Goal: Use online tool/utility: Utilize a website feature to perform a specific function

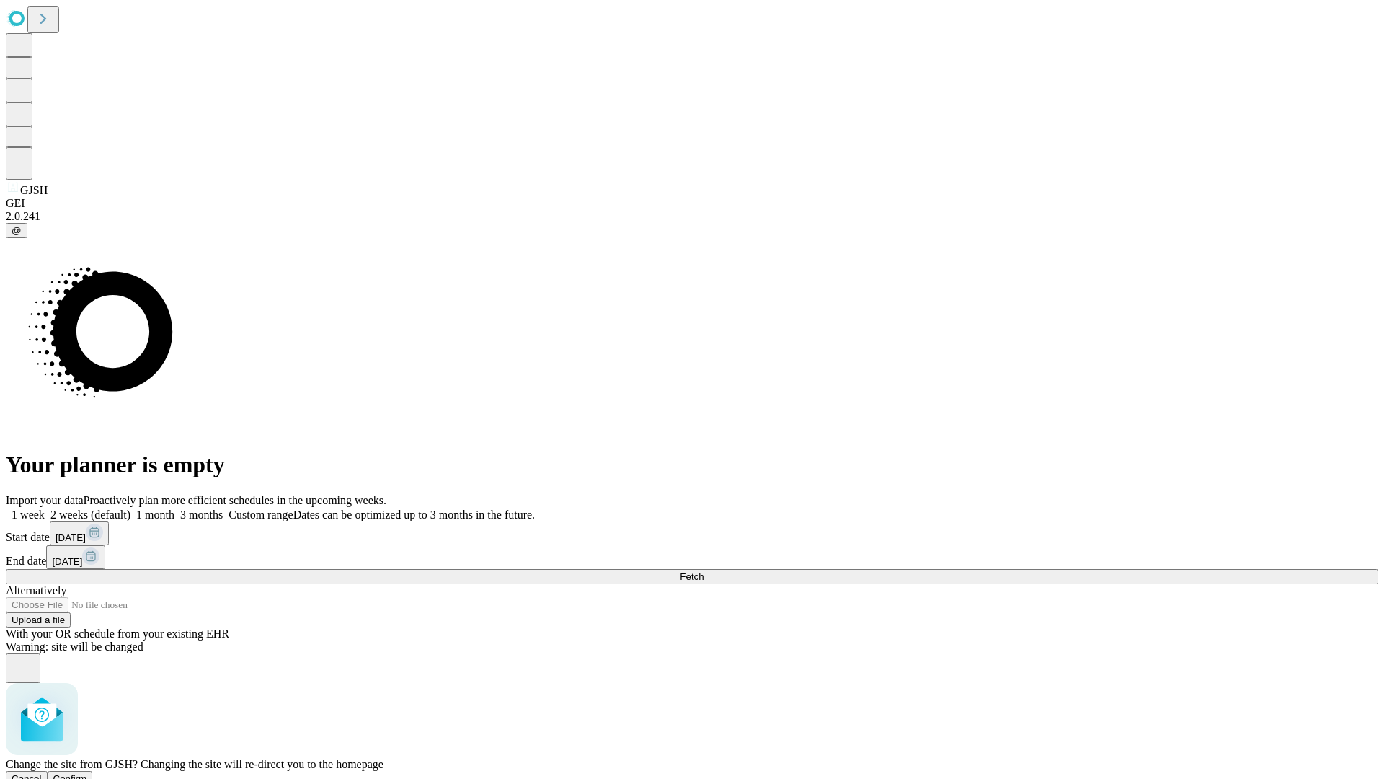
click at [87, 773] on span "Confirm" at bounding box center [70, 778] width 34 height 11
click at [130, 508] on label "2 weeks (default)" at bounding box center [88, 514] width 86 height 12
click at [704, 571] on span "Fetch" at bounding box center [692, 576] width 24 height 11
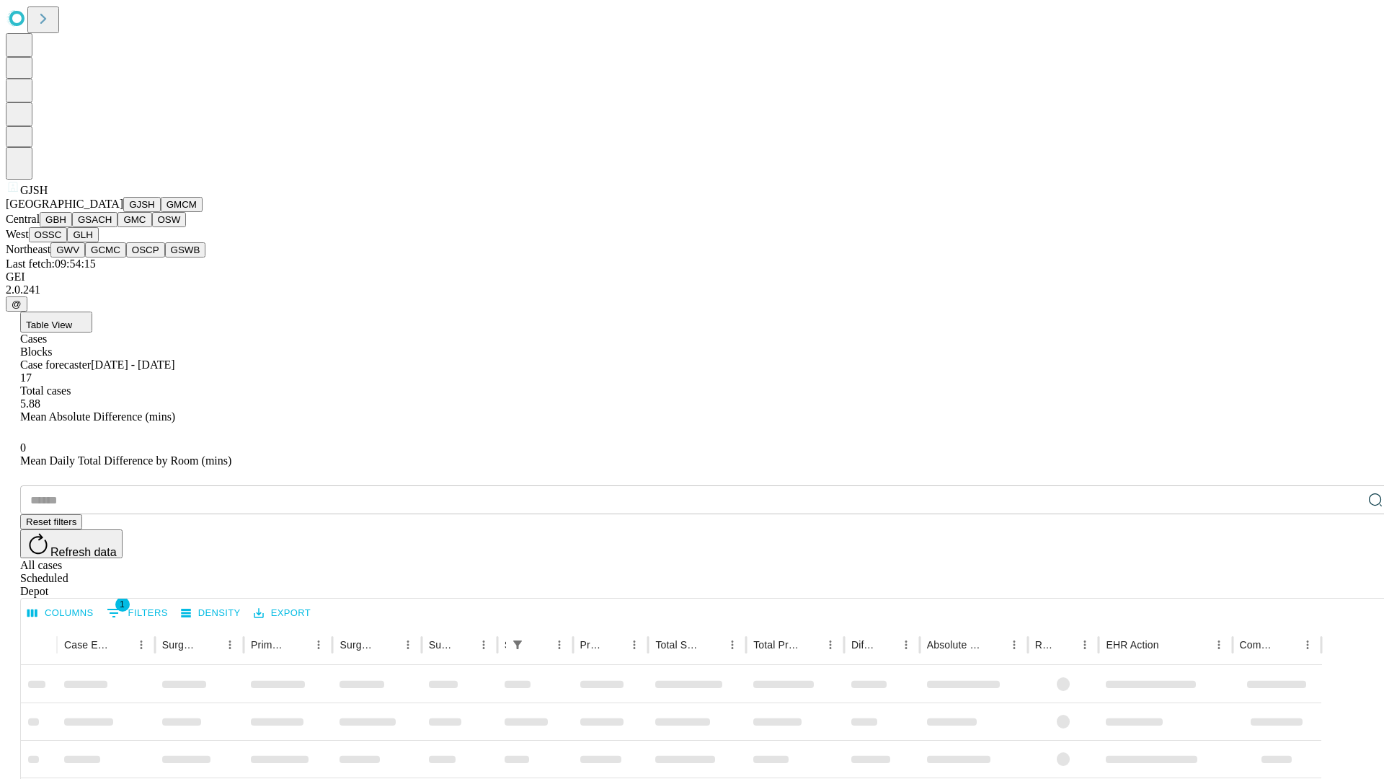
click at [161, 212] on button "GMCM" at bounding box center [182, 204] width 42 height 15
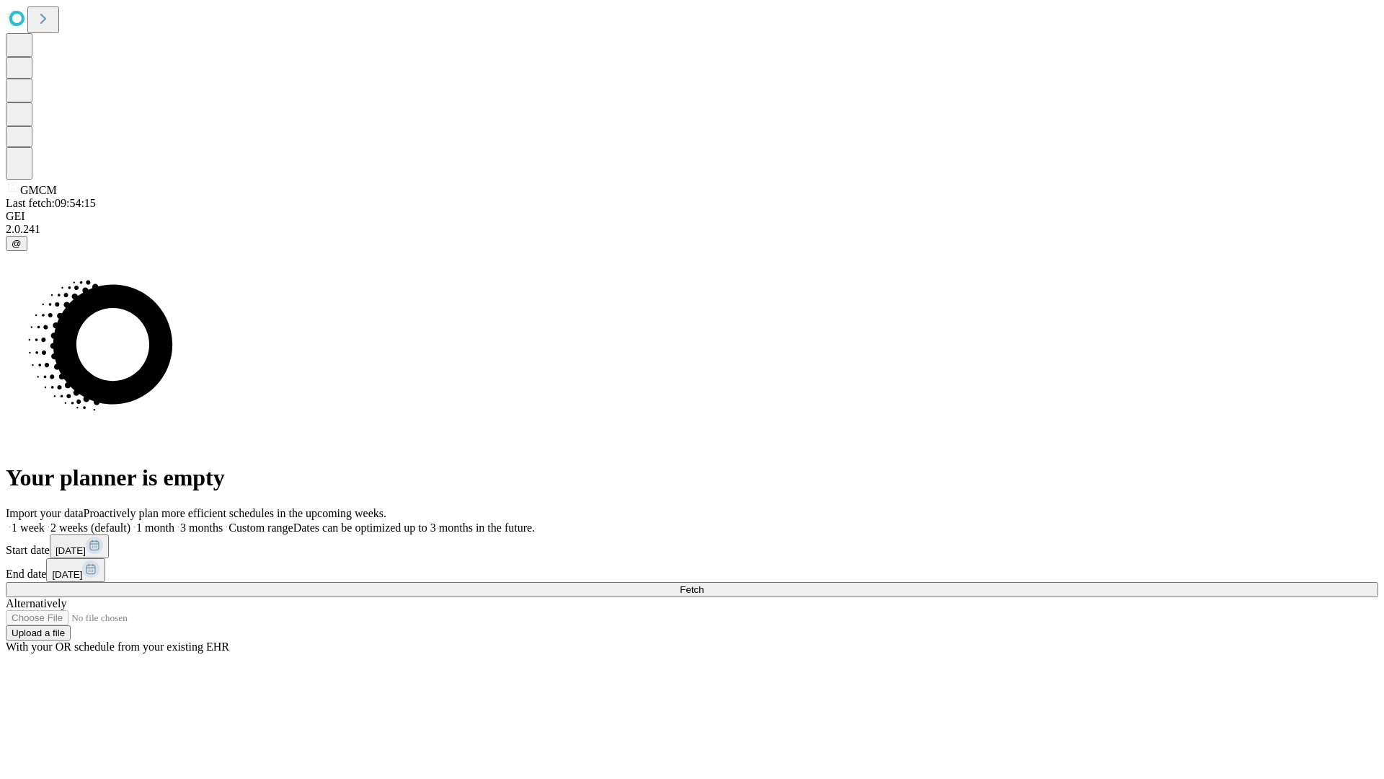
click at [704, 584] on span "Fetch" at bounding box center [692, 589] width 24 height 11
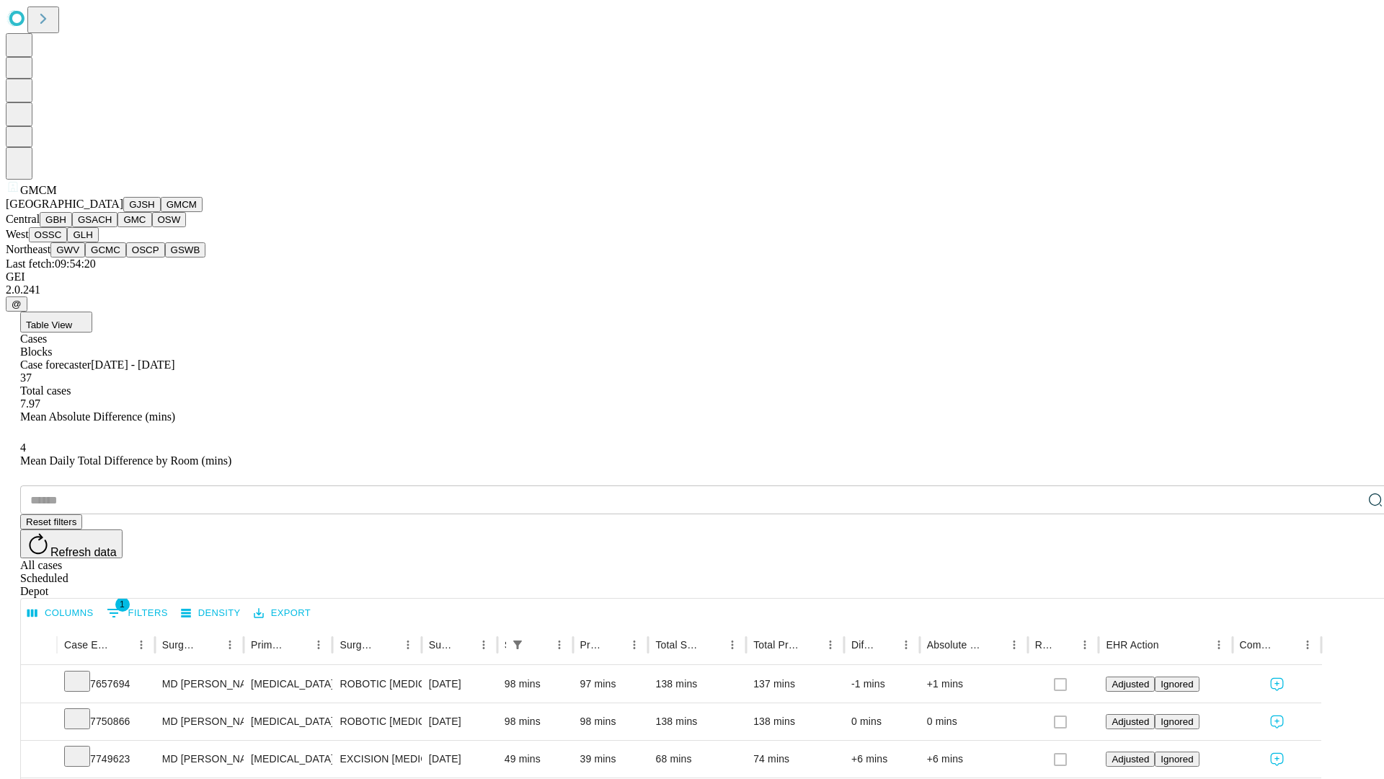
click at [72, 227] on button "GBH" at bounding box center [56, 219] width 32 height 15
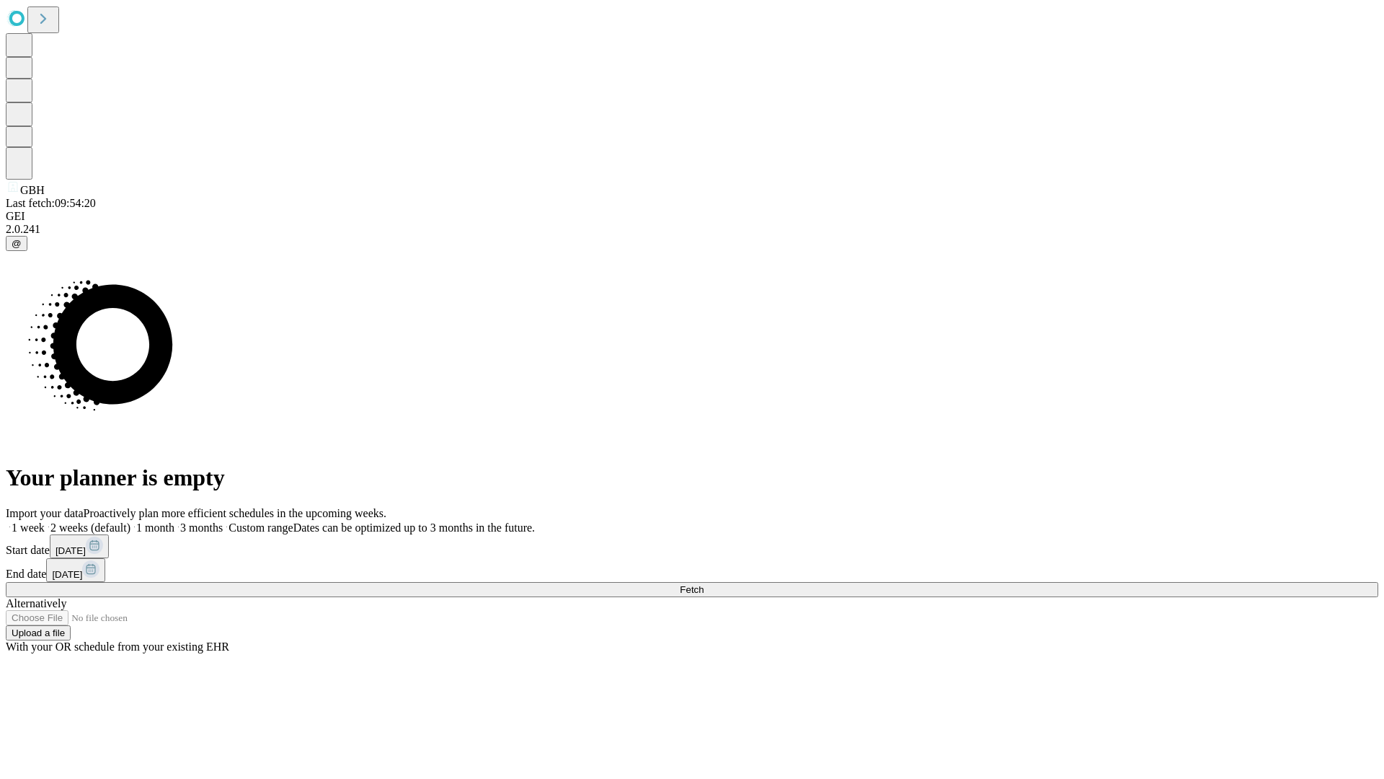
click at [130, 521] on label "2 weeks (default)" at bounding box center [88, 527] width 86 height 12
click at [704, 584] on span "Fetch" at bounding box center [692, 589] width 24 height 11
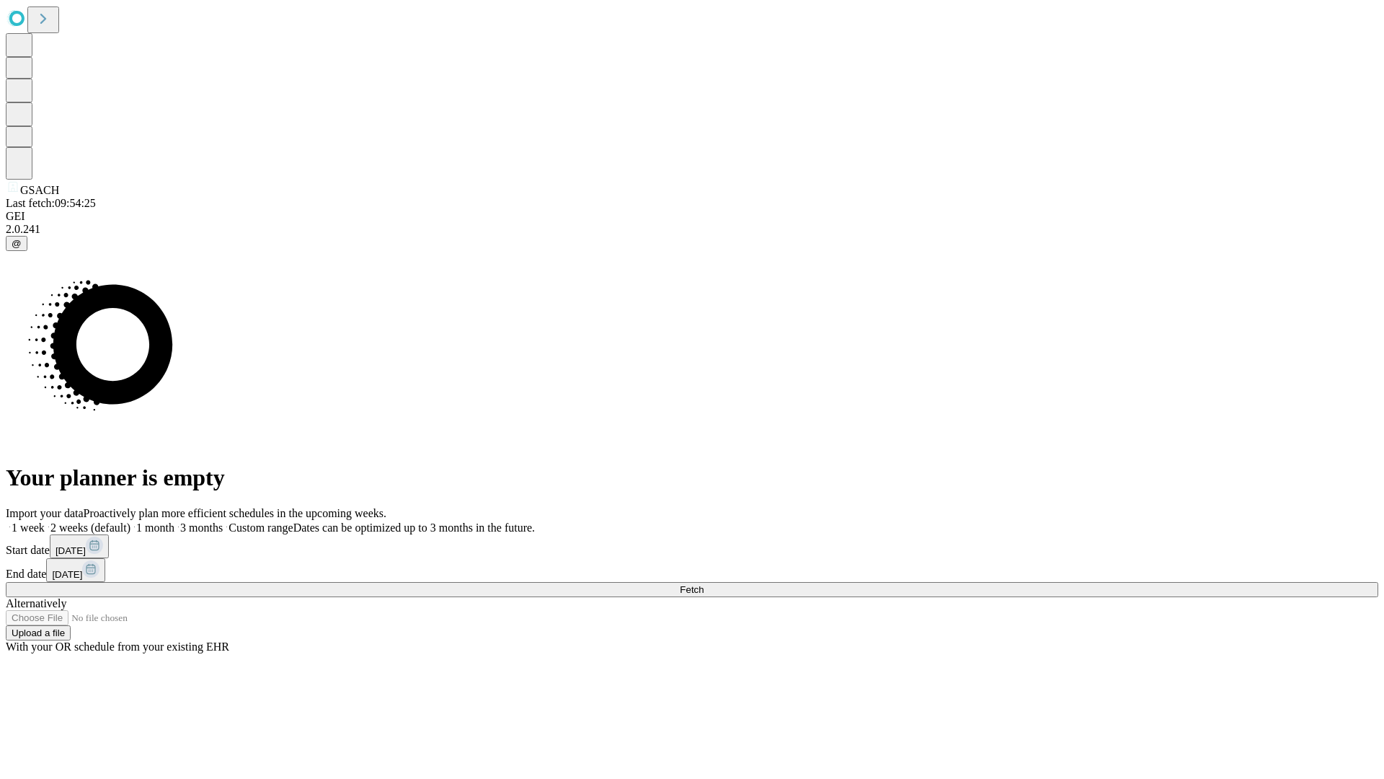
click at [130, 521] on label "2 weeks (default)" at bounding box center [88, 527] width 86 height 12
click at [704, 584] on span "Fetch" at bounding box center [692, 589] width 24 height 11
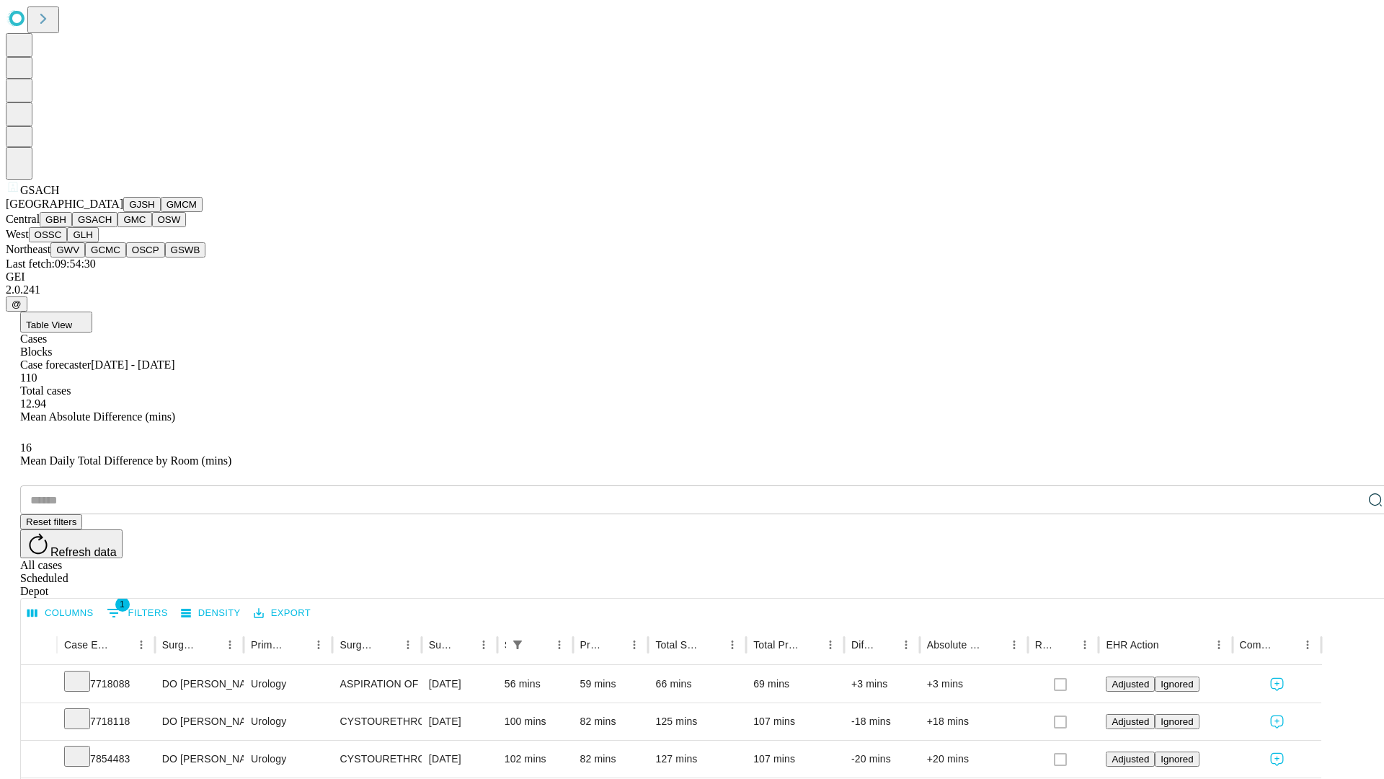
click at [118, 227] on button "GMC" at bounding box center [135, 219] width 34 height 15
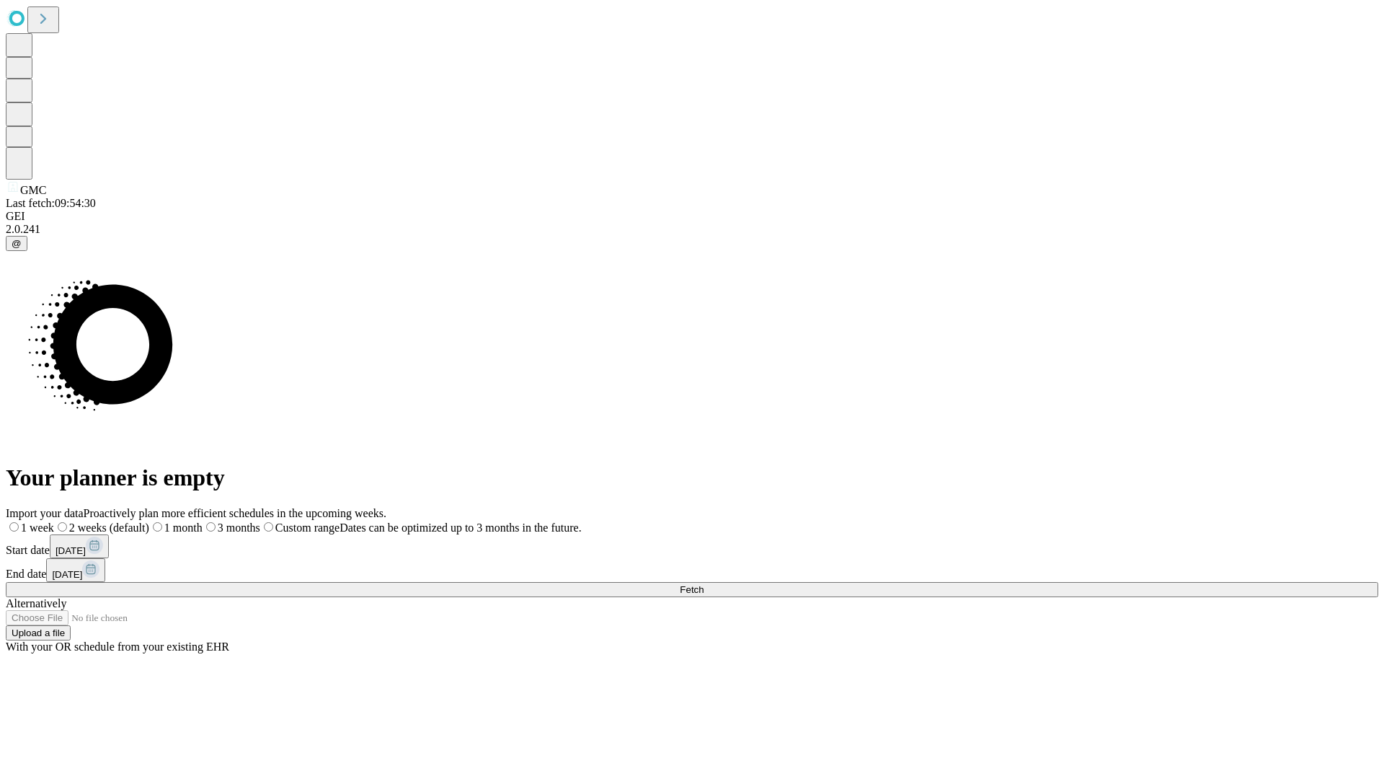
click at [704, 584] on span "Fetch" at bounding box center [692, 589] width 24 height 11
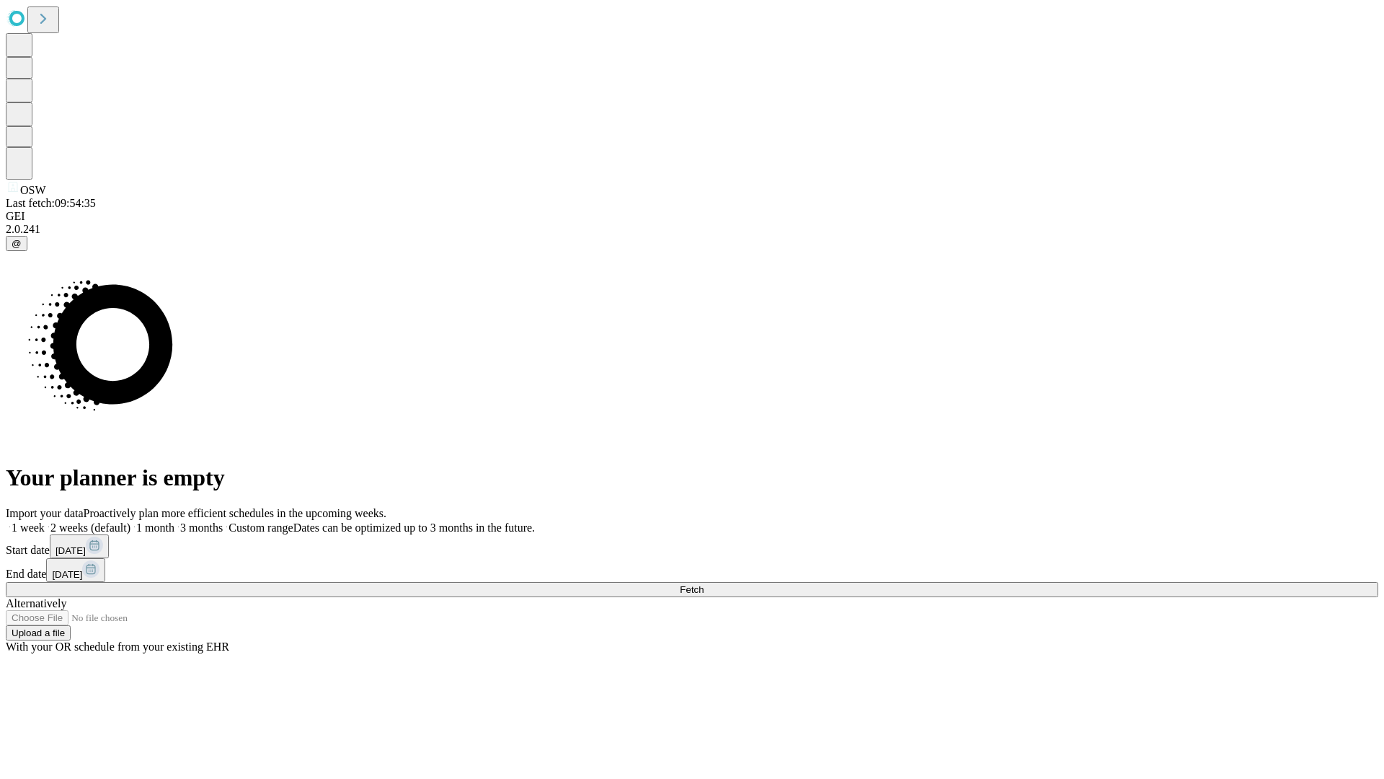
click at [704, 584] on span "Fetch" at bounding box center [692, 589] width 24 height 11
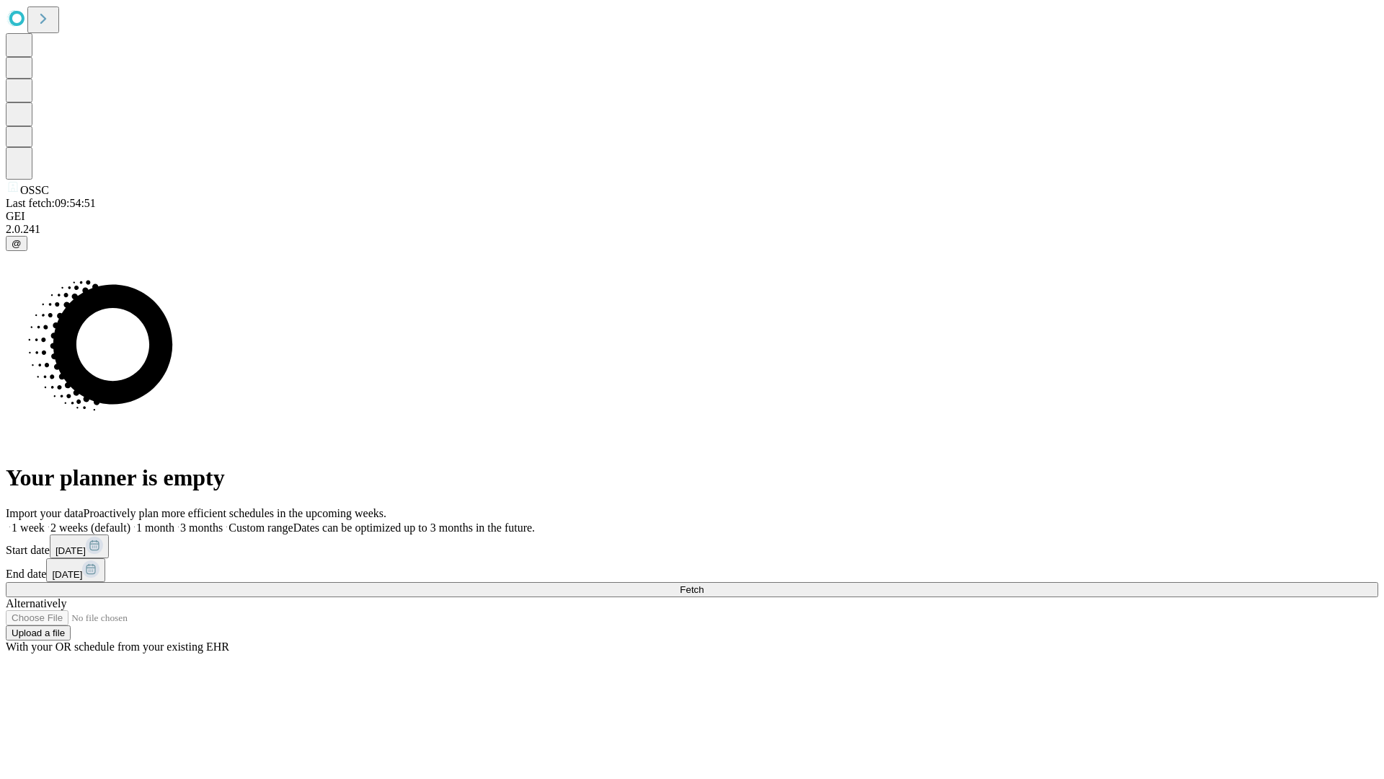
click at [130, 521] on label "2 weeks (default)" at bounding box center [88, 527] width 86 height 12
click at [704, 584] on span "Fetch" at bounding box center [692, 589] width 24 height 11
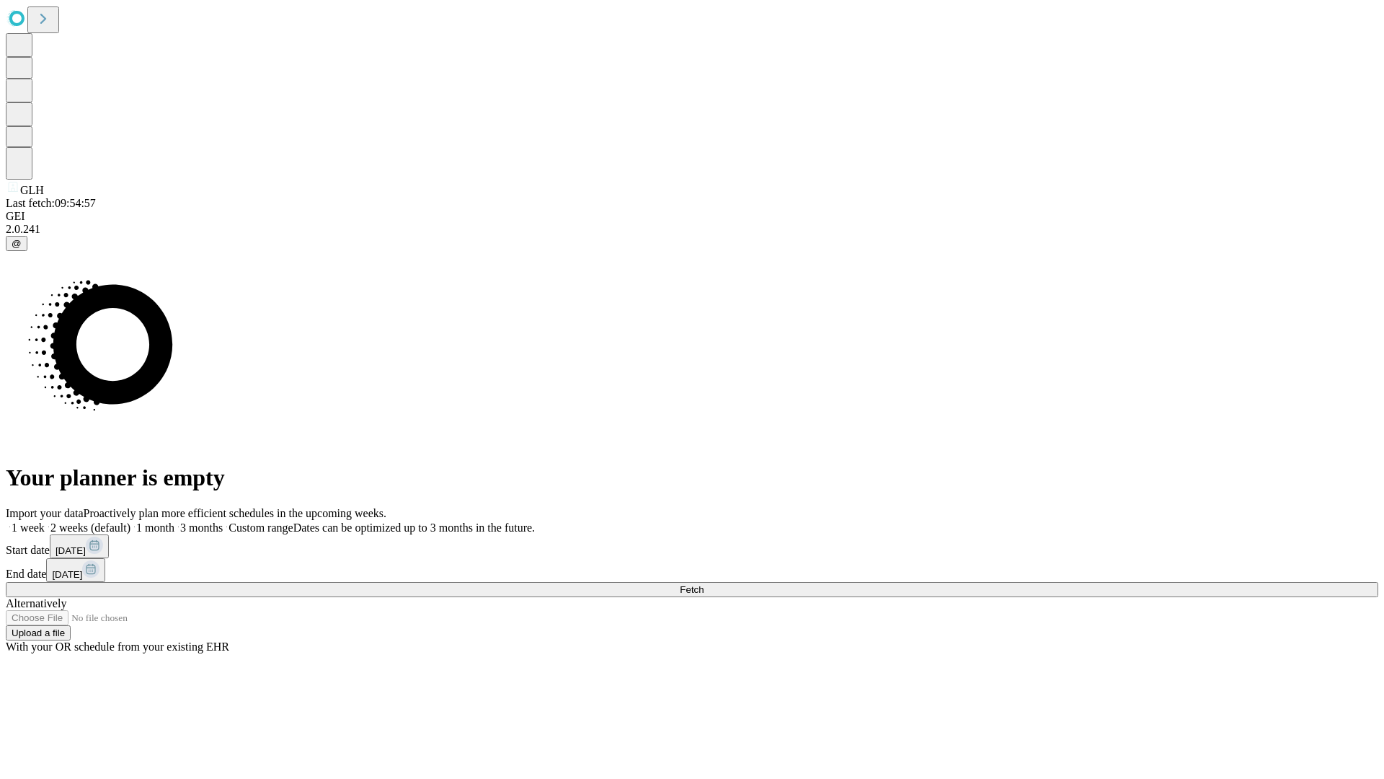
click at [130, 521] on label "2 weeks (default)" at bounding box center [88, 527] width 86 height 12
click at [704, 584] on span "Fetch" at bounding box center [692, 589] width 24 height 11
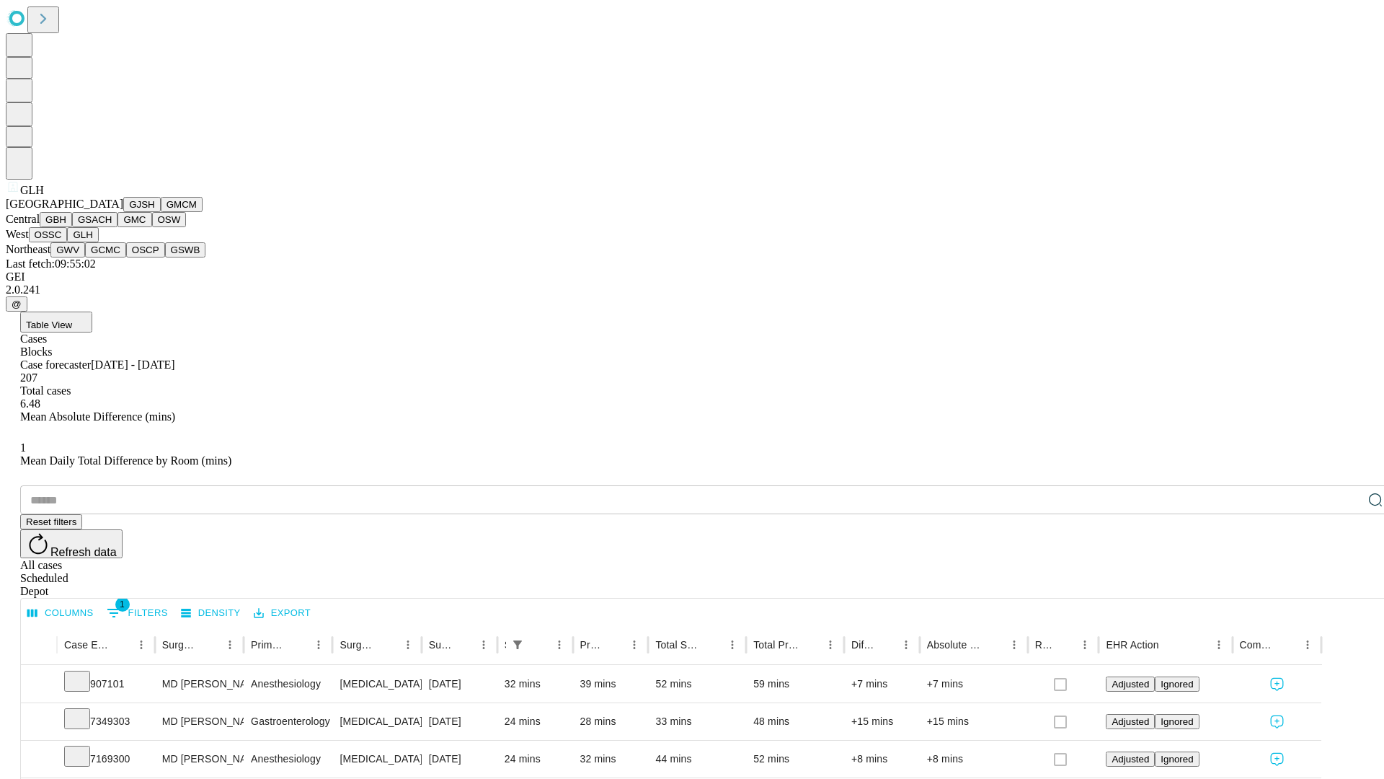
click at [85, 257] on button "GWV" at bounding box center [67, 249] width 35 height 15
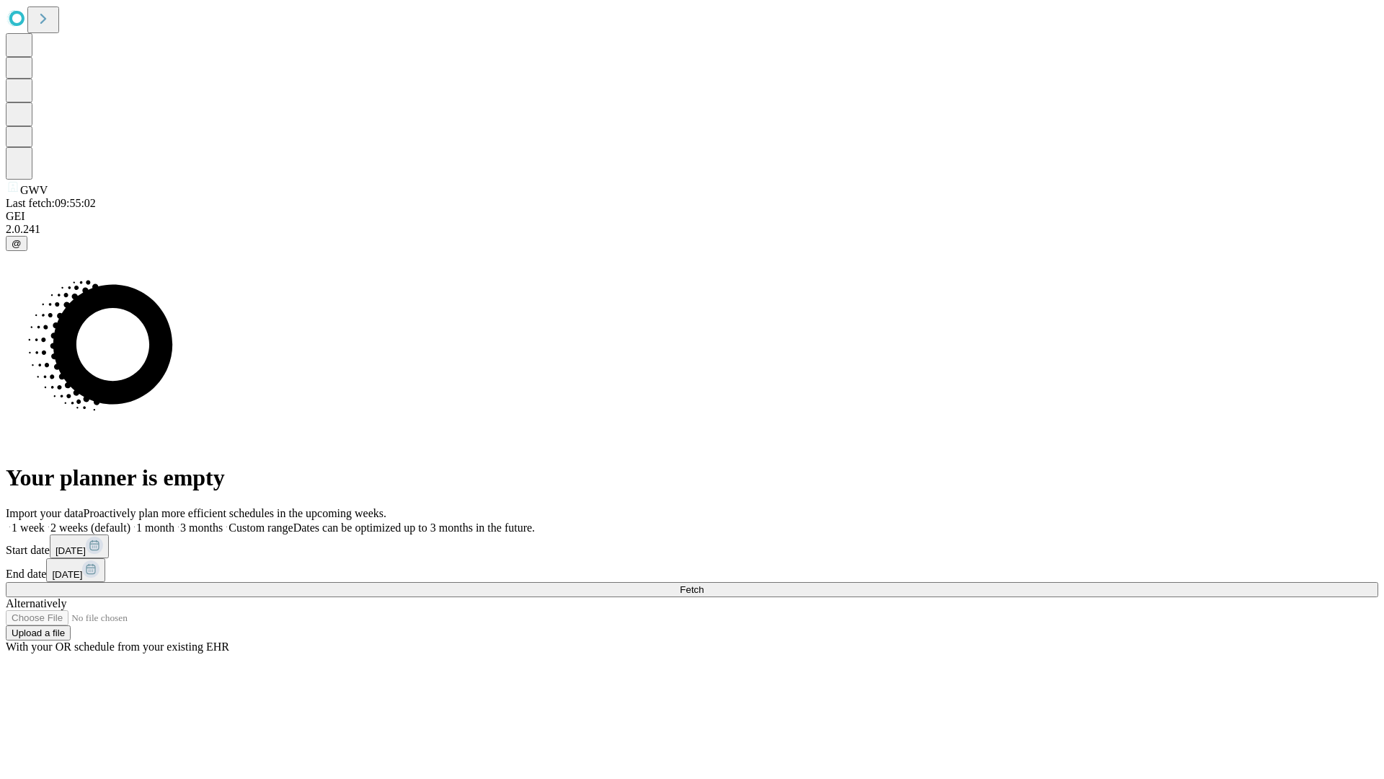
click at [130, 521] on label "2 weeks (default)" at bounding box center [88, 527] width 86 height 12
click at [704, 584] on span "Fetch" at bounding box center [692, 589] width 24 height 11
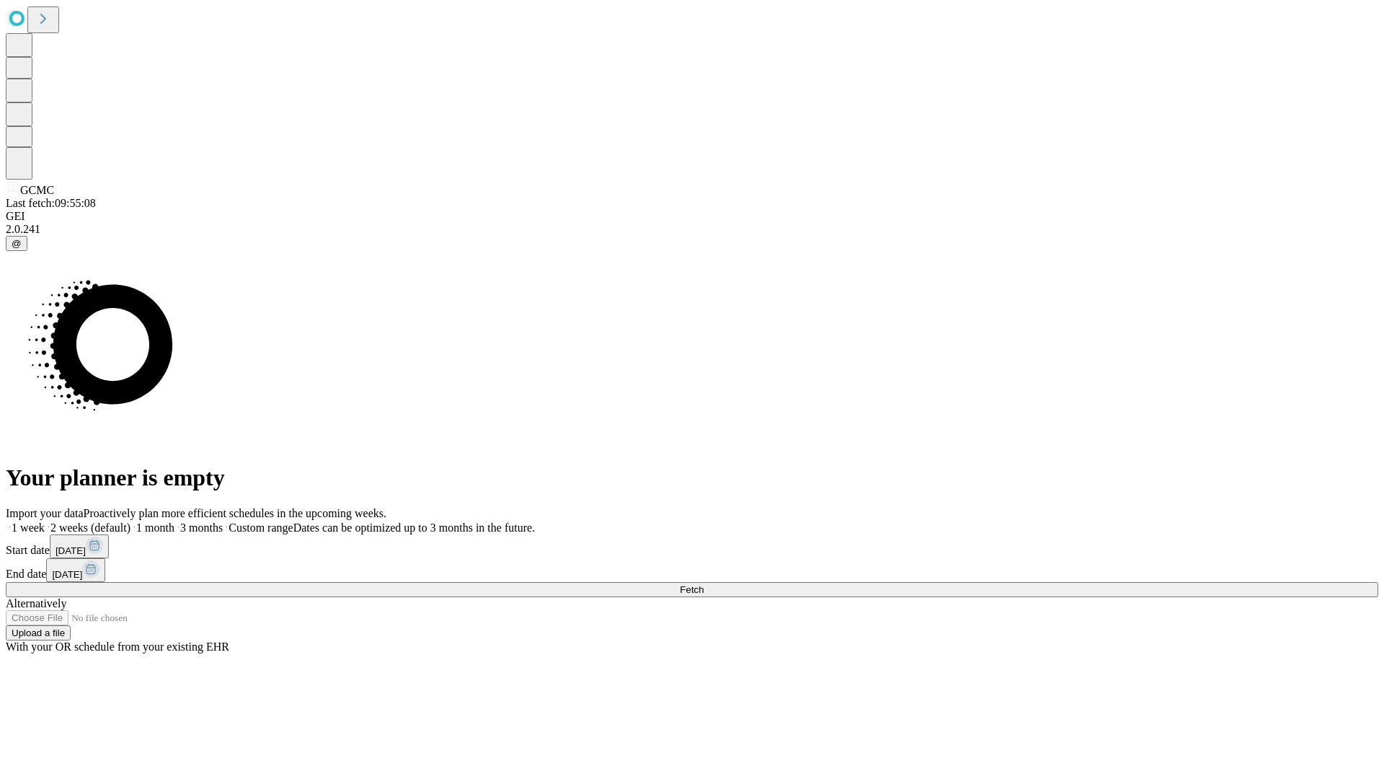
click at [130, 521] on label "2 weeks (default)" at bounding box center [88, 527] width 86 height 12
click at [704, 584] on span "Fetch" at bounding box center [692, 589] width 24 height 11
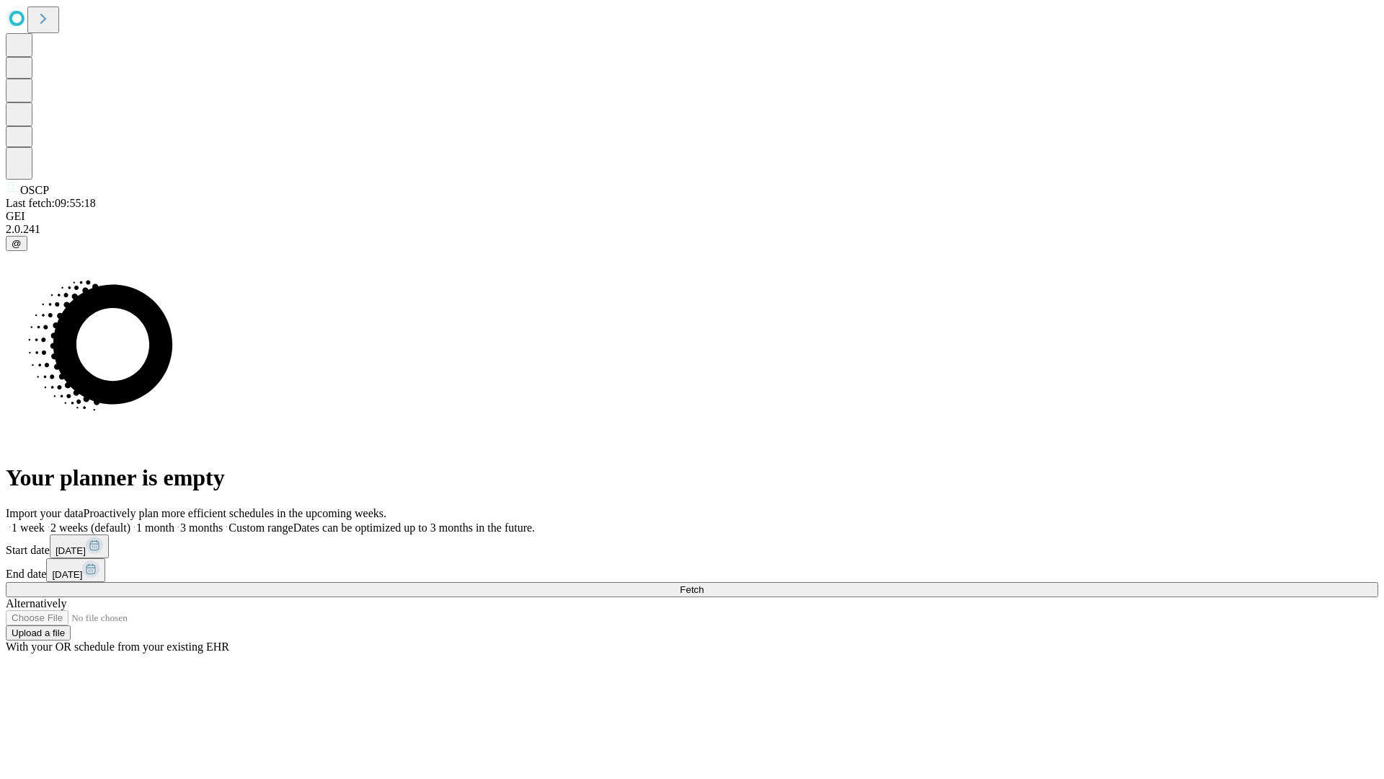
click at [130, 521] on label "2 weeks (default)" at bounding box center [88, 527] width 86 height 12
click at [704, 584] on span "Fetch" at bounding box center [692, 589] width 24 height 11
